Goal: Task Accomplishment & Management: Manage account settings

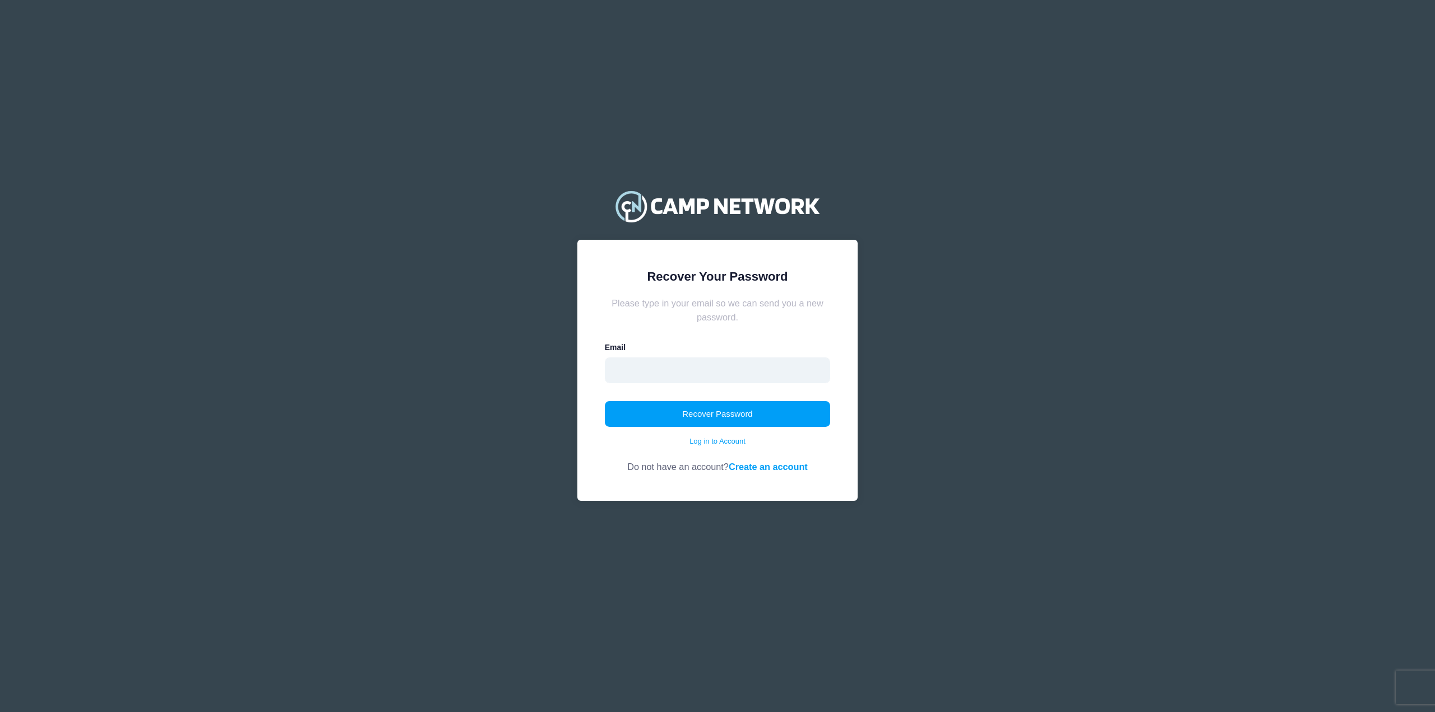
click at [626, 358] on input "email" at bounding box center [718, 371] width 226 height 26
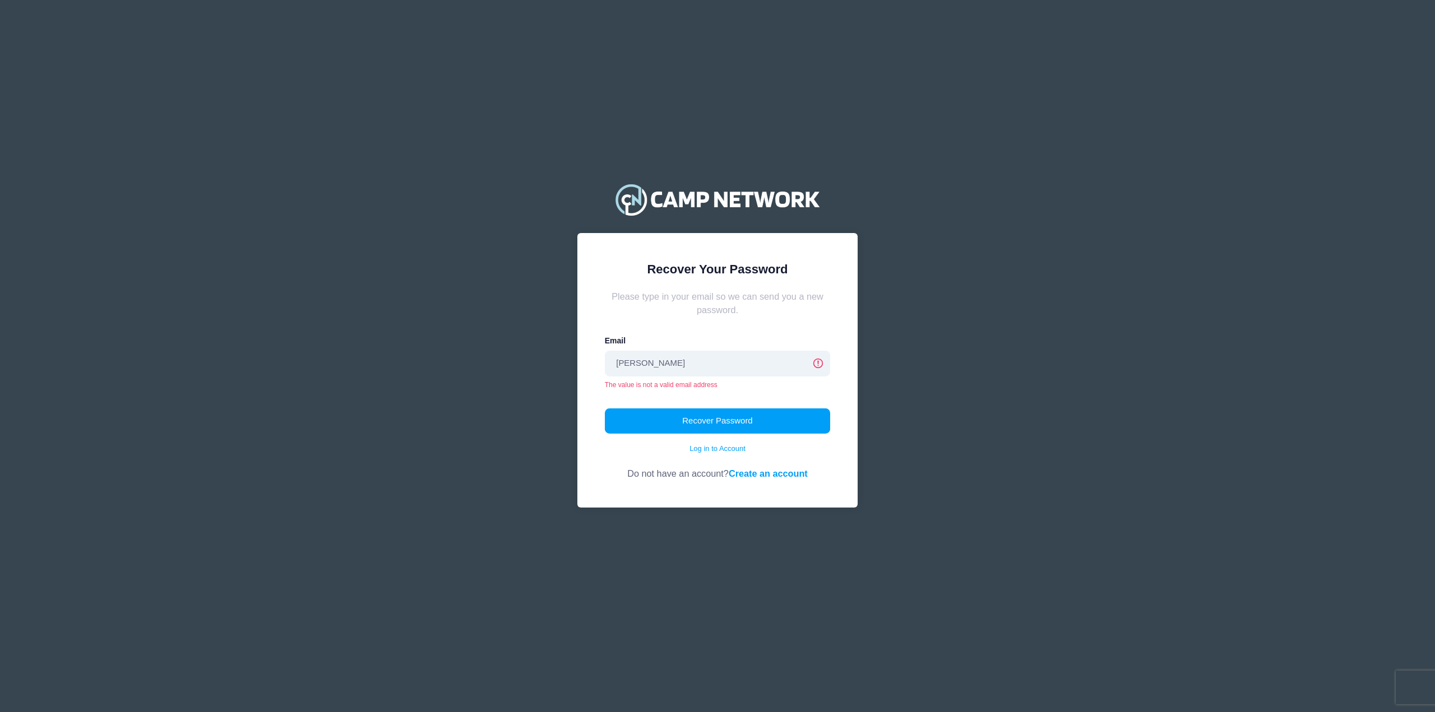
type input "Holzwart@gmail.com"
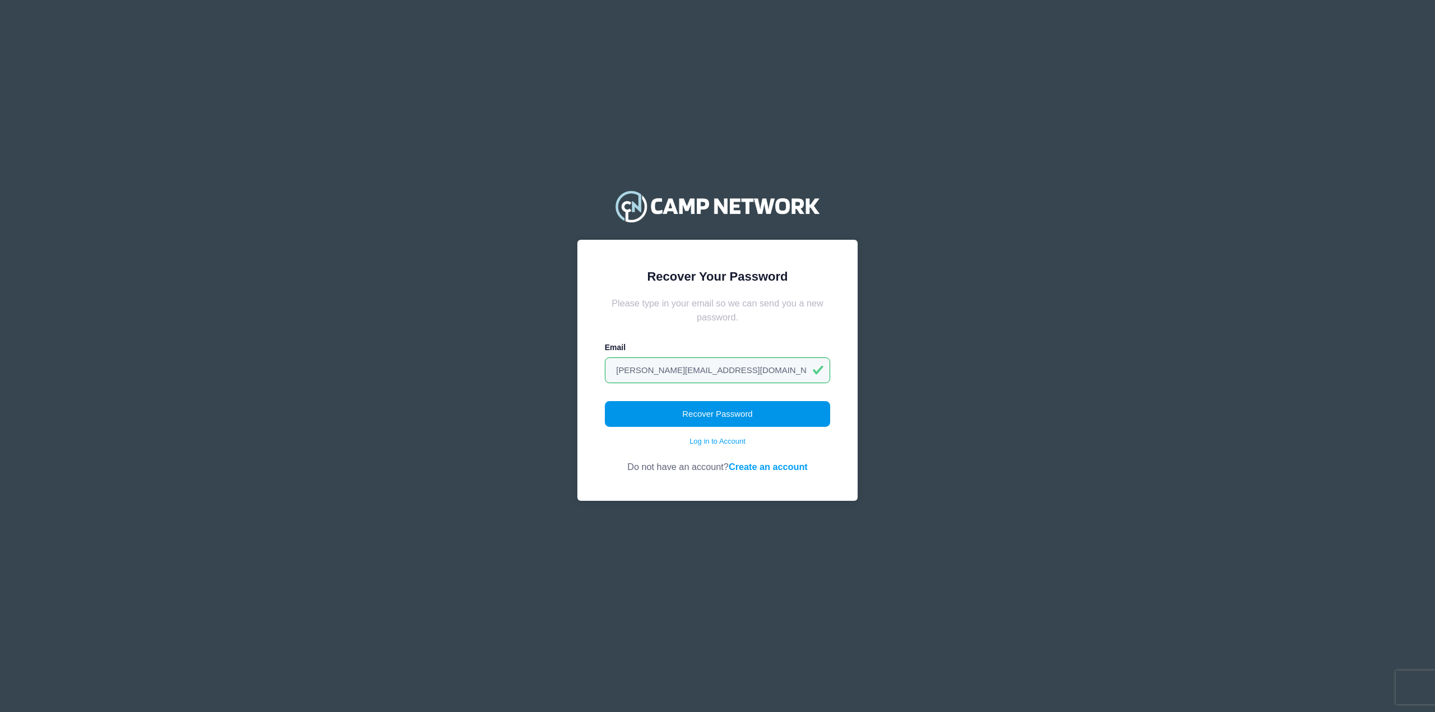
click at [730, 414] on button "Recover Password" at bounding box center [718, 414] width 226 height 26
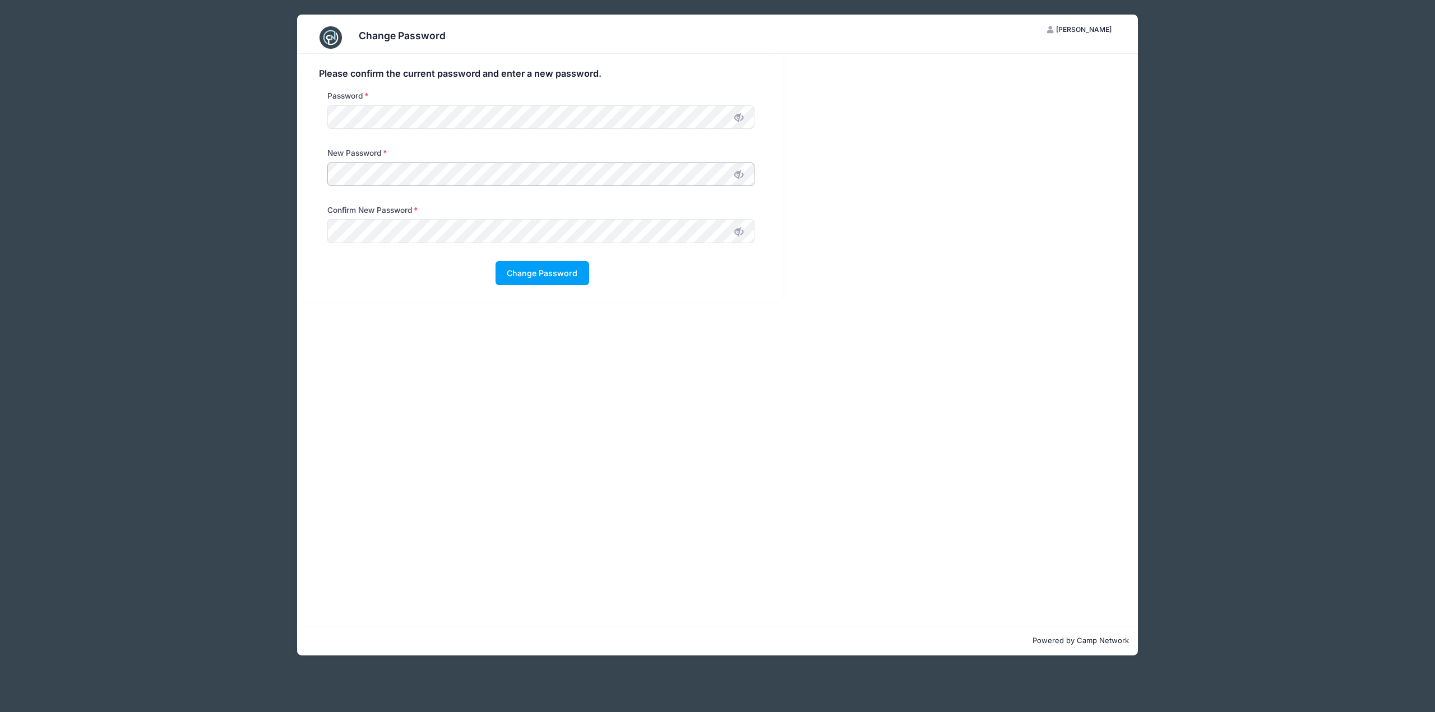
click at [299, 178] on div "Please confirm the current password and enter a new password. Password New Pass…" at bounding box center [542, 177] width 490 height 246
click at [737, 173] on icon at bounding box center [738, 174] width 9 height 9
click at [743, 232] on icon at bounding box center [738, 231] width 9 height 9
click at [284, 174] on div "Change Password KS Kathleen Sprehe My Account Logout Please confirm the current…" at bounding box center [717, 335] width 1009 height 670
click at [289, 225] on div "Change Password KS Kathleen Sprehe My Account Logout Please confirm the current…" at bounding box center [717, 335] width 1009 height 670
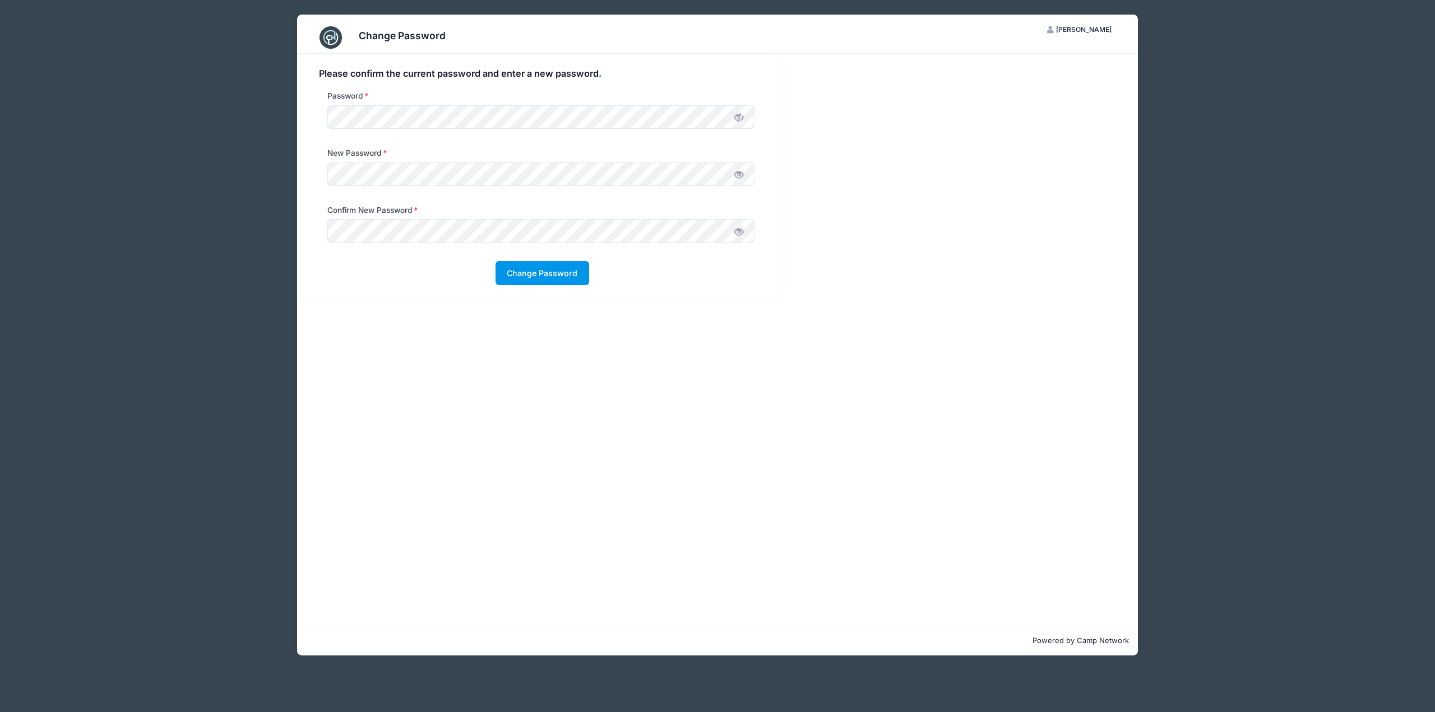
click at [552, 266] on button "Change Password" at bounding box center [542, 273] width 94 height 24
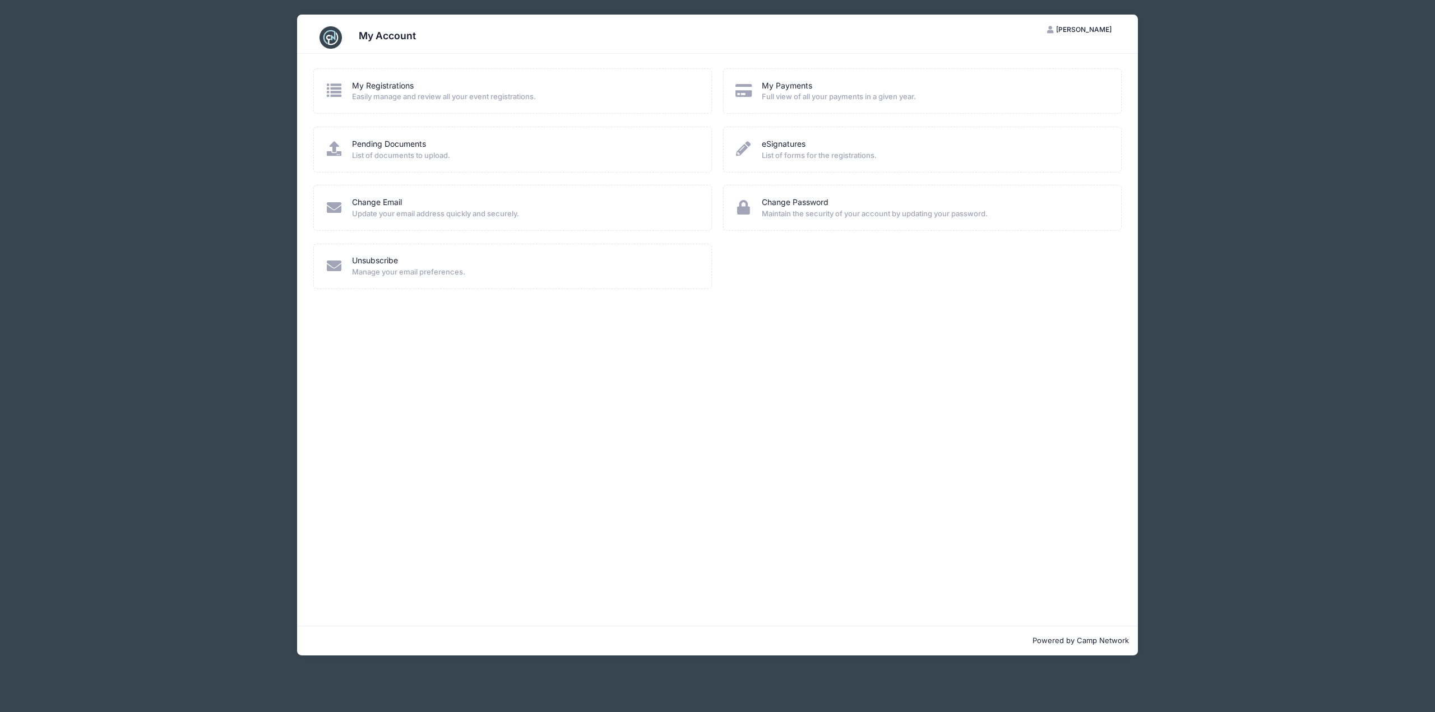
click at [342, 87] on icon at bounding box center [334, 90] width 18 height 15
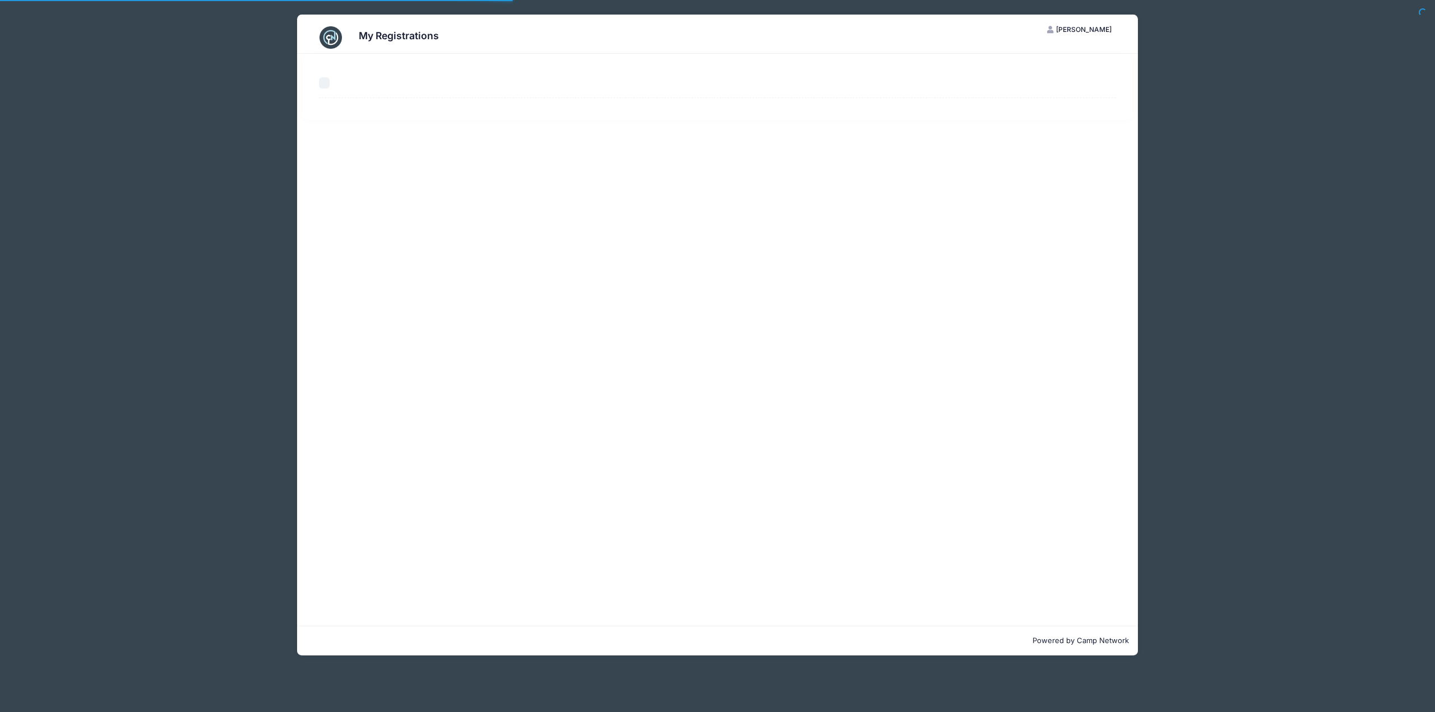
select select "50"
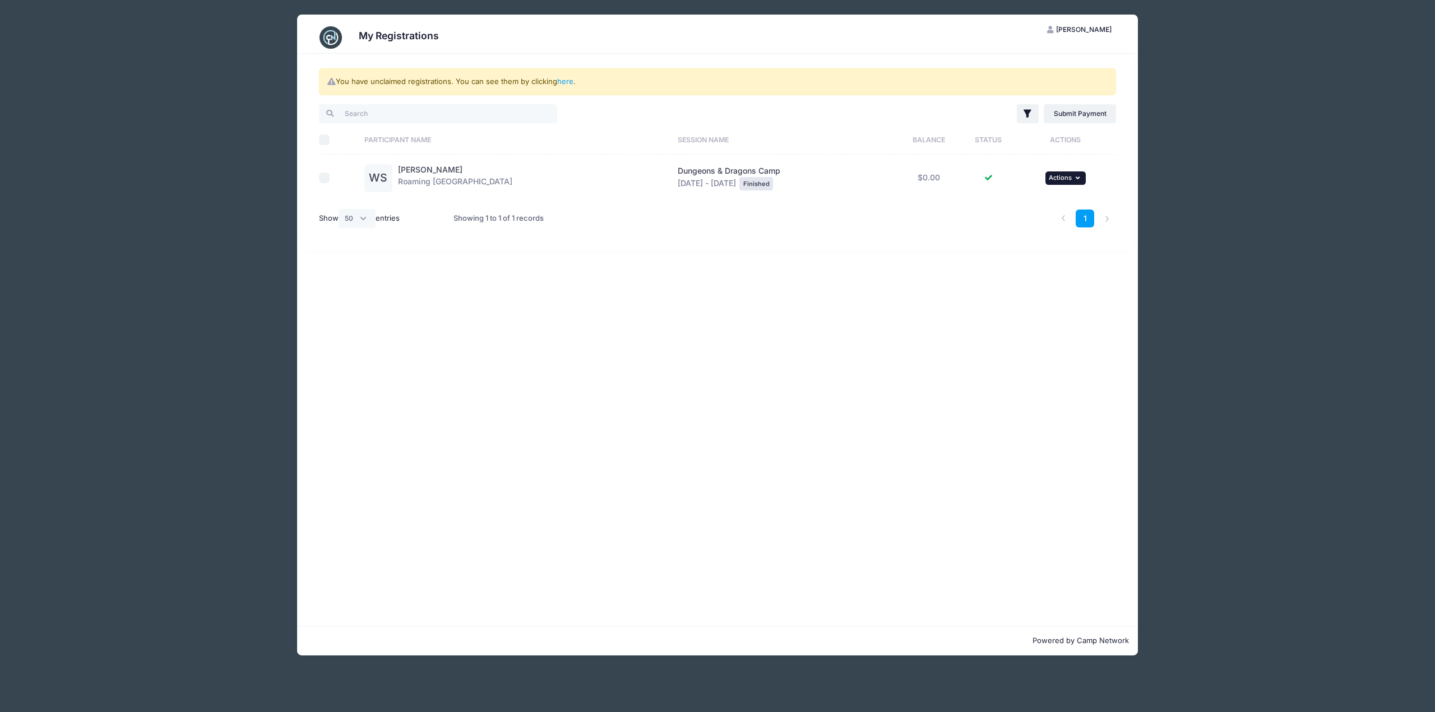
click at [1062, 175] on span "Actions" at bounding box center [1060, 178] width 23 height 8
click at [1029, 201] on link "View Registration" at bounding box center [1028, 202] width 101 height 21
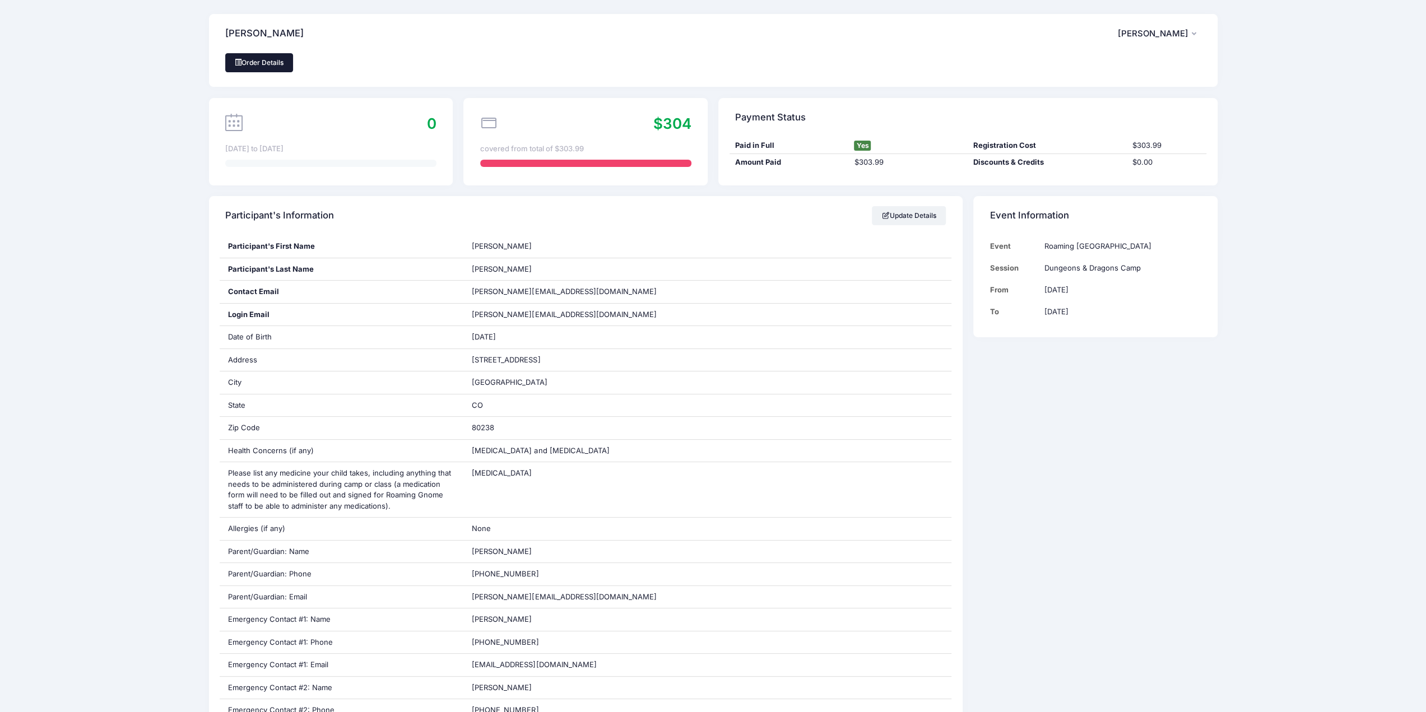
click at [279, 59] on link "Order Details" at bounding box center [259, 62] width 68 height 19
